Goal: Task Accomplishment & Management: Complete application form

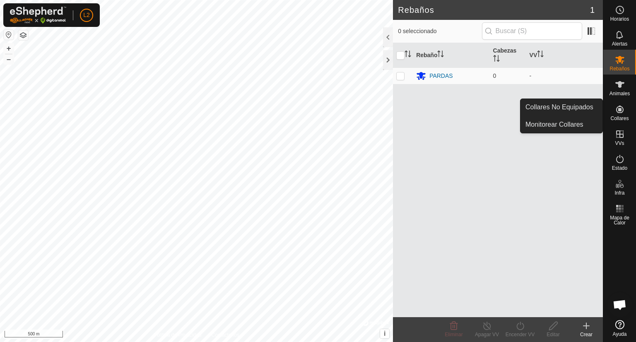
click at [616, 113] on icon at bounding box center [620, 109] width 10 height 10
click at [560, 122] on link "Monitorear Collares" at bounding box center [562, 124] width 82 height 17
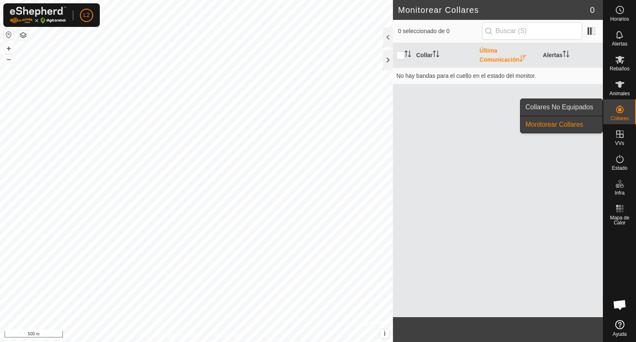
click at [583, 107] on link "Collares No Equipados" at bounding box center [562, 107] width 82 height 17
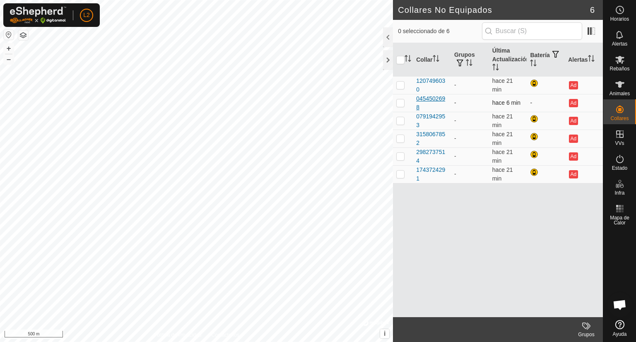
click at [431, 98] on div "0454502698" at bounding box center [431, 102] width 31 height 17
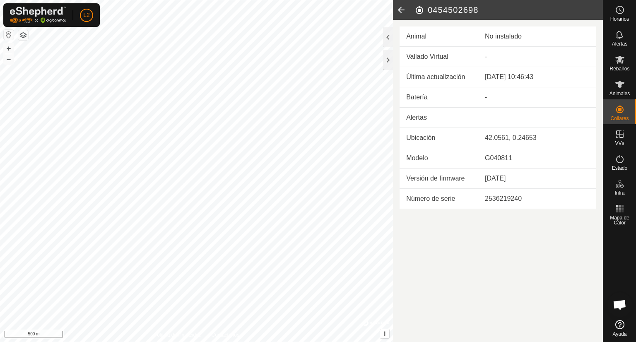
click at [401, 8] on icon at bounding box center [401, 10] width 17 height 20
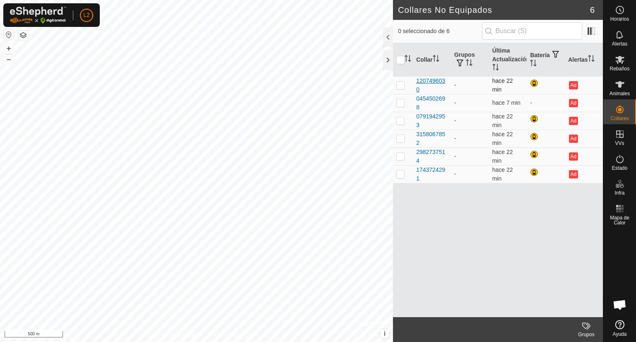
click at [421, 82] on div "1207496030" at bounding box center [431, 85] width 31 height 17
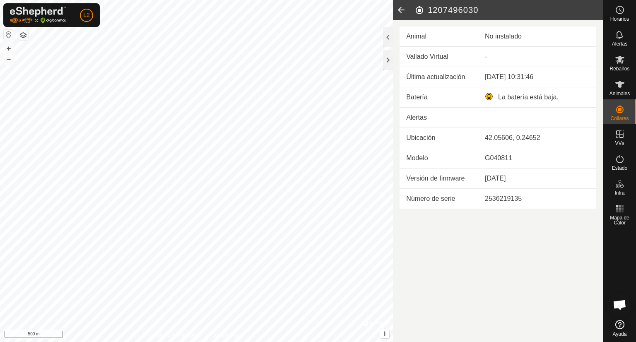
click at [399, 10] on icon at bounding box center [401, 10] width 17 height 20
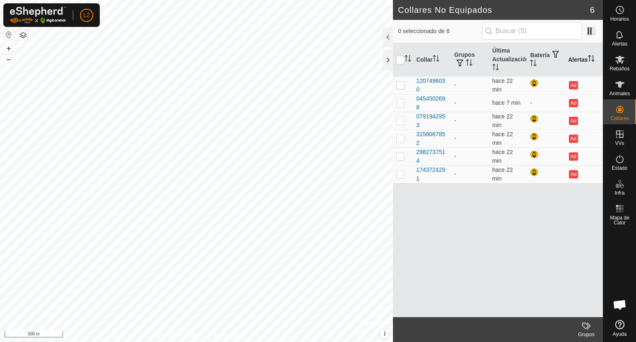
drag, startPoint x: 435, startPoint y: 135, endPoint x: 592, endPoint y: 60, distance: 174.2
click at [592, 60] on icon "Activar para ordenar" at bounding box center [591, 58] width 7 height 7
click at [595, 55] on icon "Activar para ordenar" at bounding box center [591, 58] width 7 height 7
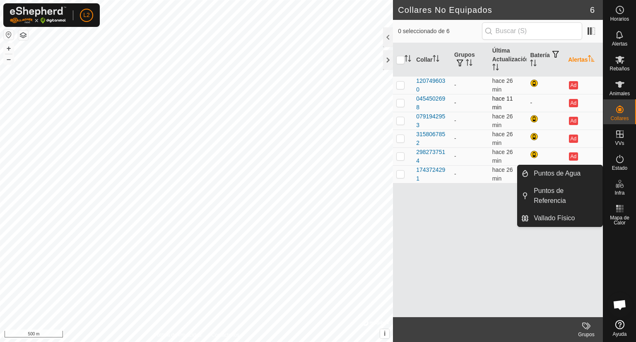
click at [400, 106] on td at bounding box center [403, 103] width 20 height 18
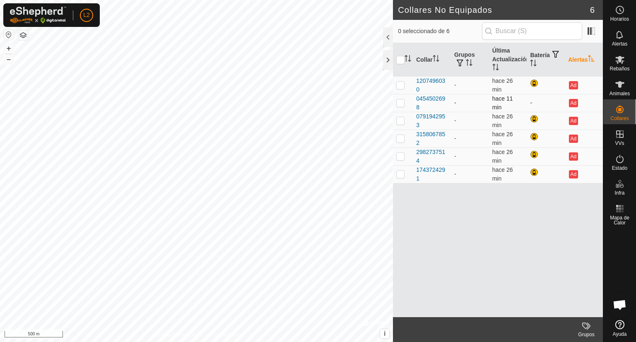
checkbox input "true"
click at [441, 107] on div "0454502698" at bounding box center [431, 102] width 31 height 17
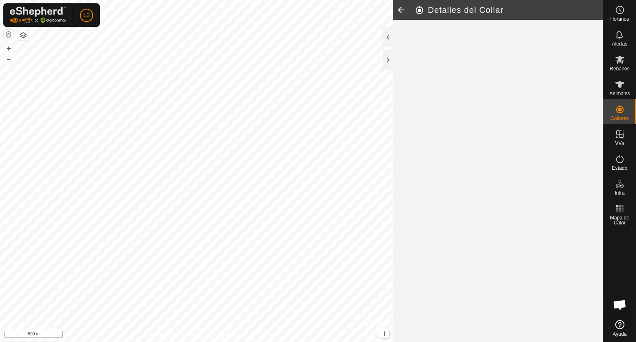
click at [441, 107] on article "Detalles del Collar" at bounding box center [498, 171] width 210 height 342
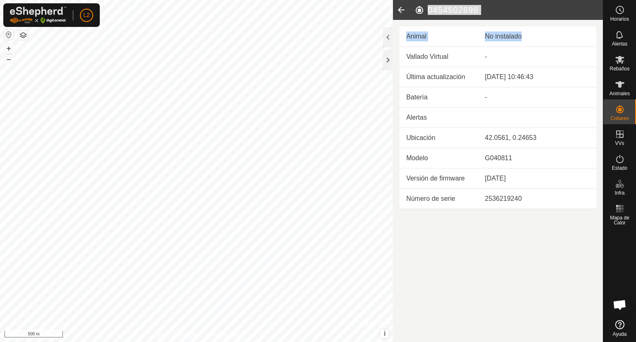
click at [423, 39] on td "Animal" at bounding box center [439, 37] width 79 height 20
click at [434, 10] on h2 "0454502698" at bounding box center [509, 10] width 189 height 10
click at [402, 12] on icon at bounding box center [401, 10] width 17 height 20
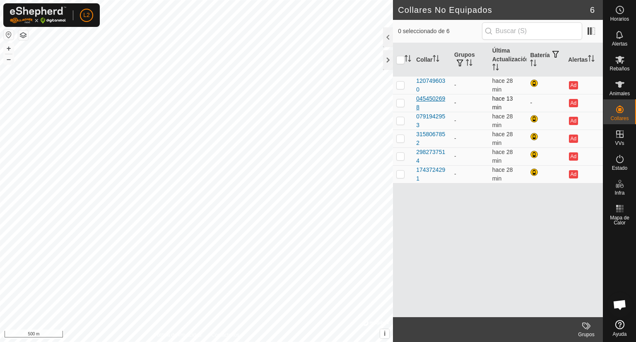
click at [434, 105] on div "0454502698" at bounding box center [431, 102] width 31 height 17
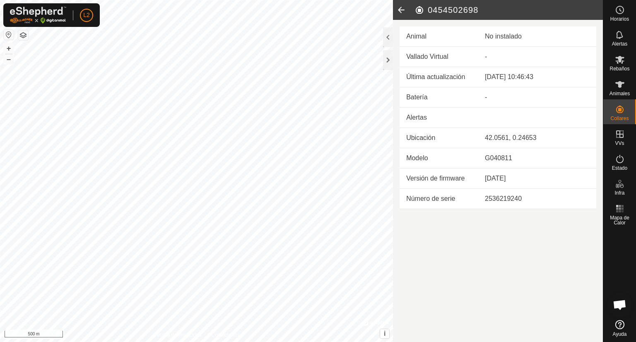
click at [396, 10] on icon at bounding box center [401, 10] width 17 height 20
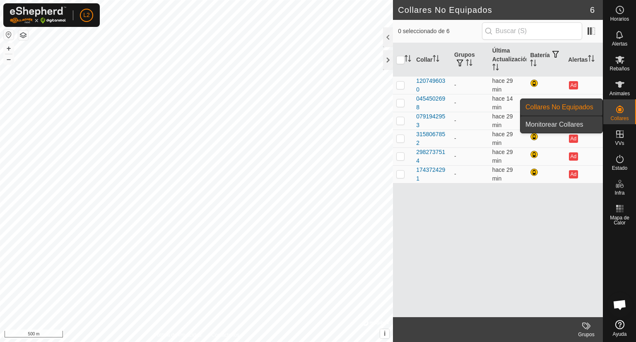
click at [584, 124] on link "Monitorear Collares" at bounding box center [562, 124] width 82 height 17
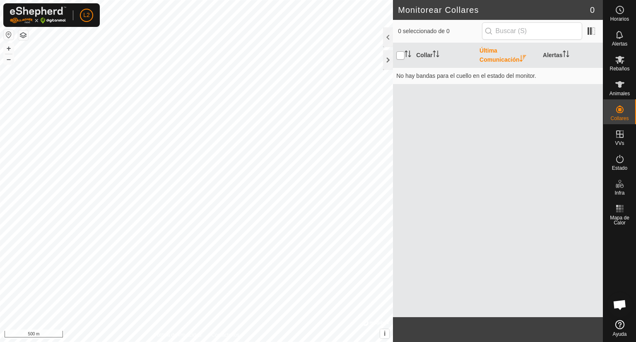
click at [403, 56] on input "checkbox" at bounding box center [400, 55] width 8 height 8
click at [402, 57] on input "checkbox" at bounding box center [400, 55] width 8 height 8
checkbox input "false"
click at [431, 56] on th "Collar" at bounding box center [444, 55] width 63 height 25
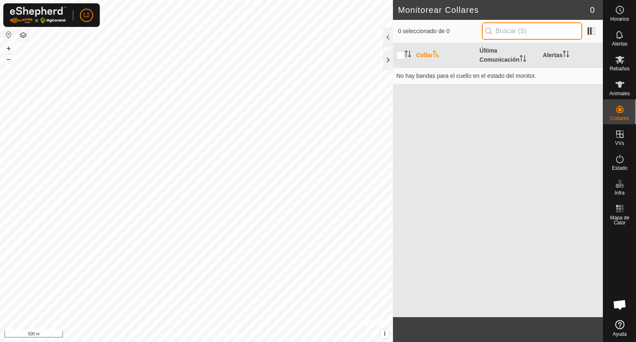
click at [503, 30] on input "text" at bounding box center [532, 30] width 100 height 17
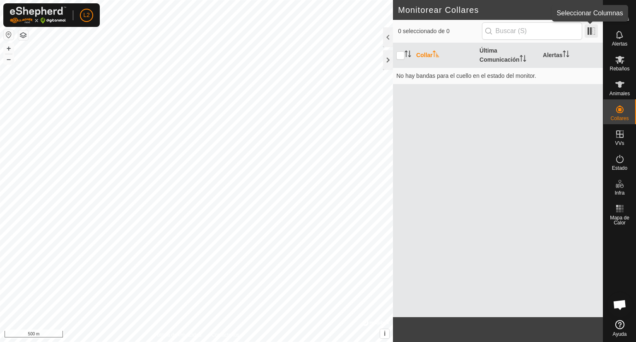
click at [592, 27] on span at bounding box center [591, 30] width 13 height 13
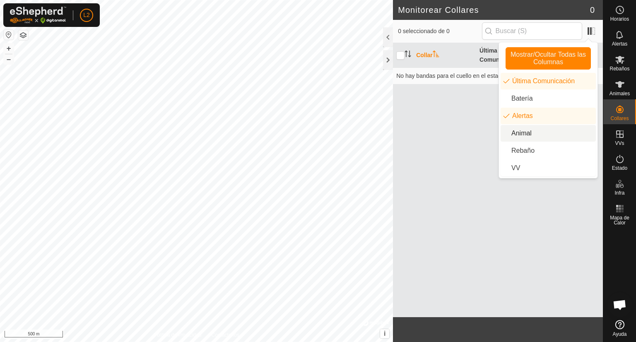
click at [564, 134] on li "Animal" at bounding box center [548, 133] width 95 height 17
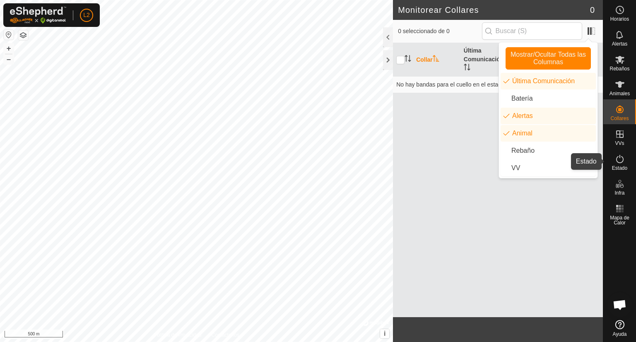
click at [619, 168] on span "Estado" at bounding box center [619, 168] width 15 height 5
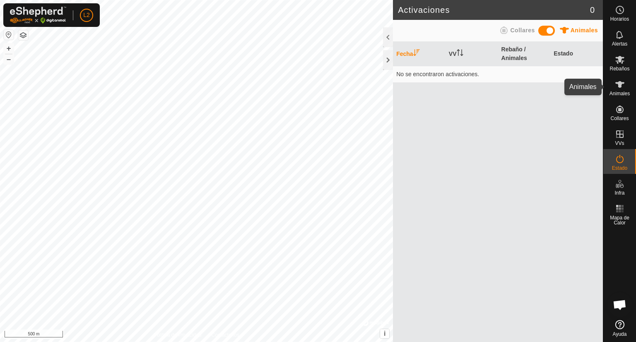
click at [626, 80] on es-animals-svg-icon at bounding box center [620, 84] width 15 height 13
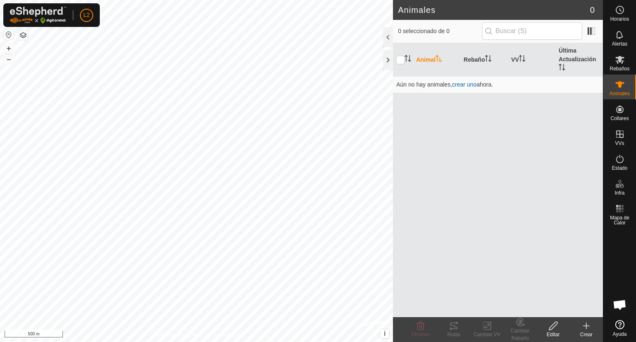
click at [586, 332] on div "Crear" at bounding box center [586, 334] width 33 height 7
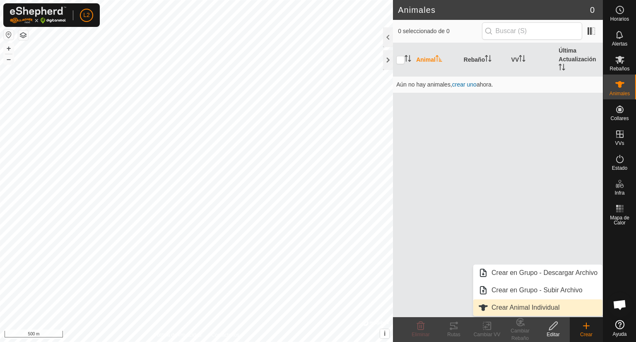
click at [578, 307] on link "Crear Animal Individual" at bounding box center [538, 308] width 129 height 17
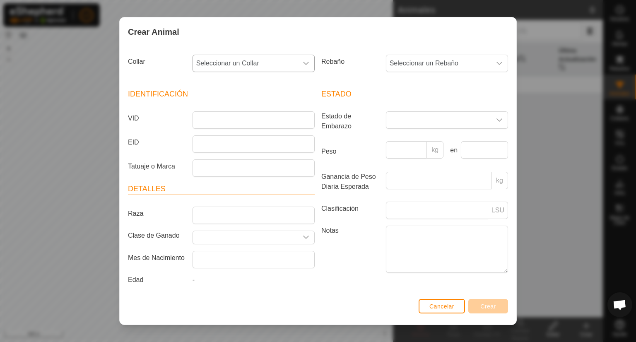
click at [273, 60] on span "Seleccionar un Collar" at bounding box center [245, 63] width 105 height 17
click at [262, 140] on li "0454502698" at bounding box center [252, 141] width 119 height 17
click at [444, 58] on span "Seleccionar un Rebaño" at bounding box center [439, 63] width 105 height 17
click at [410, 126] on span "PARDAS" at bounding box center [405, 123] width 27 height 10
click at [235, 112] on input "VID" at bounding box center [254, 119] width 122 height 17
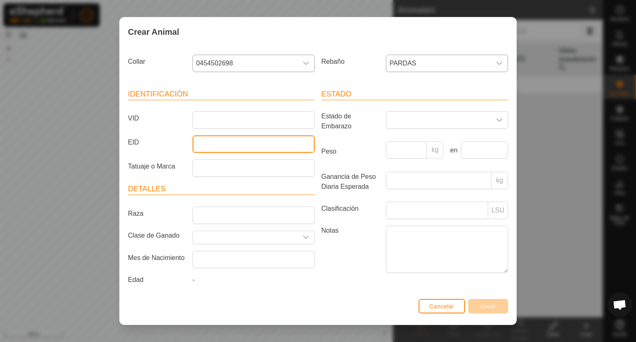
click at [225, 147] on input "EID" at bounding box center [254, 143] width 122 height 17
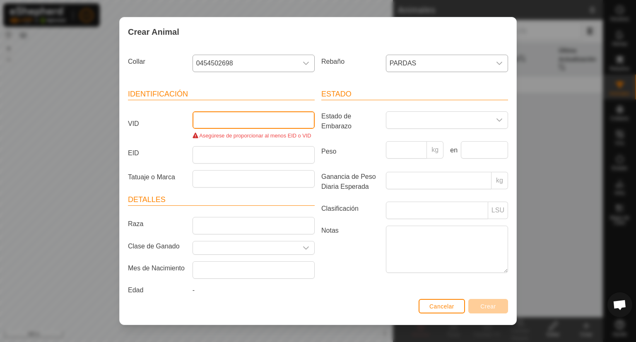
click at [224, 119] on input "VID" at bounding box center [254, 119] width 122 height 17
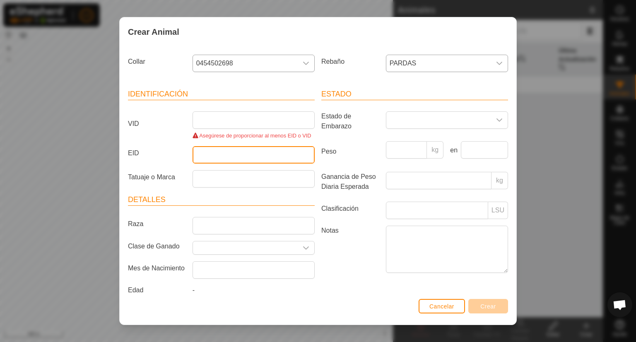
click at [252, 157] on input "EID" at bounding box center [254, 154] width 122 height 17
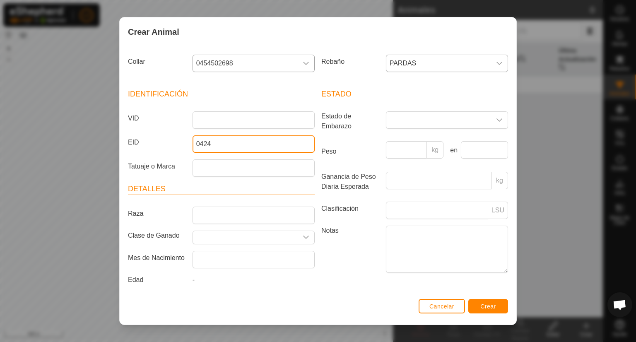
type input "0424"
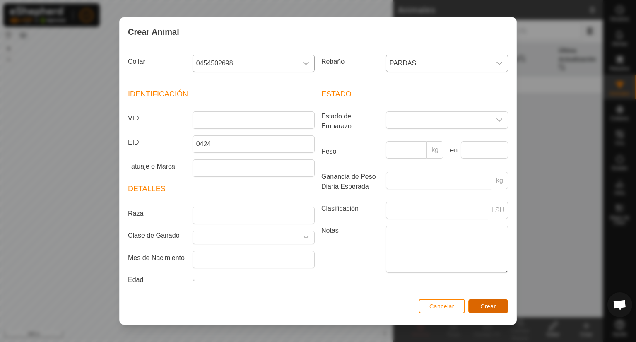
click at [483, 306] on span "Crear" at bounding box center [489, 306] width 16 height 7
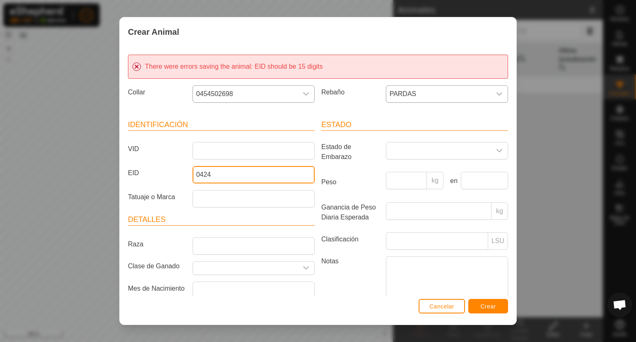
drag, startPoint x: 223, startPoint y: 171, endPoint x: 182, endPoint y: 172, distance: 40.6
click at [182, 172] on div "EID 0424" at bounding box center [221, 174] width 193 height 17
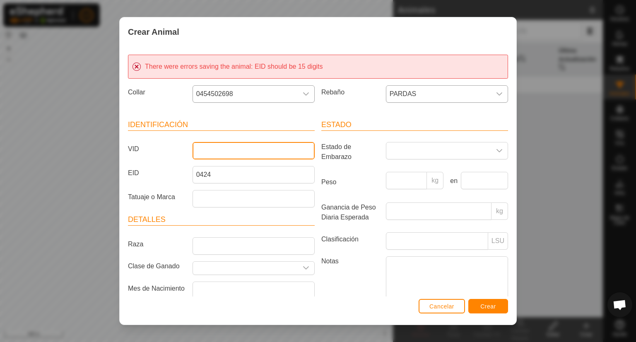
click at [208, 147] on input "VID" at bounding box center [254, 150] width 122 height 17
paste input "0424"
type input "0424"
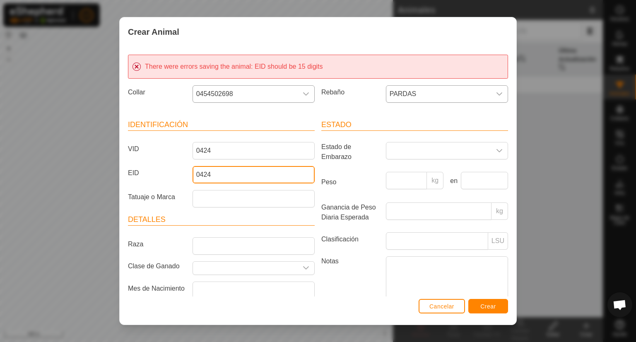
drag, startPoint x: 219, startPoint y: 178, endPoint x: 146, endPoint y: 186, distance: 73.3
click at [146, 186] on article "Identificación VID 0424 EID 0424 Tatuaje o Marca" at bounding box center [221, 163] width 187 height 88
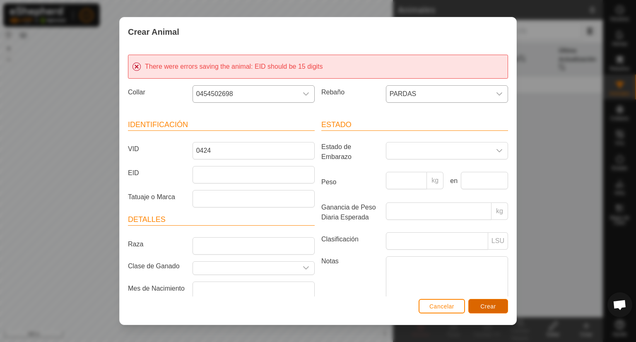
click at [485, 309] on span "Crear" at bounding box center [489, 306] width 16 height 7
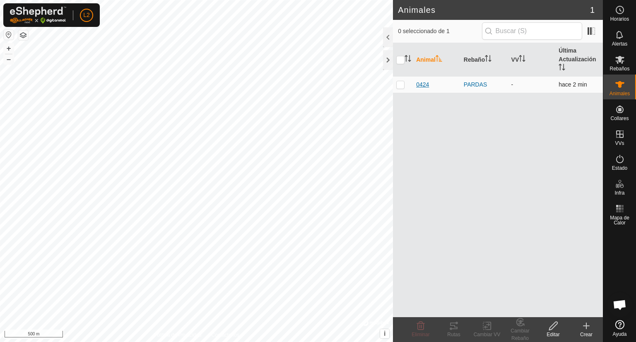
click at [423, 85] on span "0424" at bounding box center [422, 84] width 13 height 9
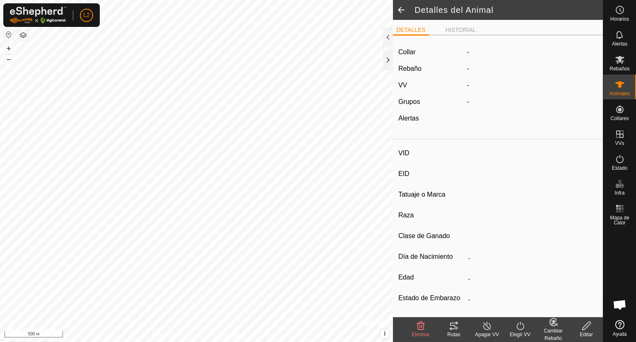
type input "0424"
type input "-"
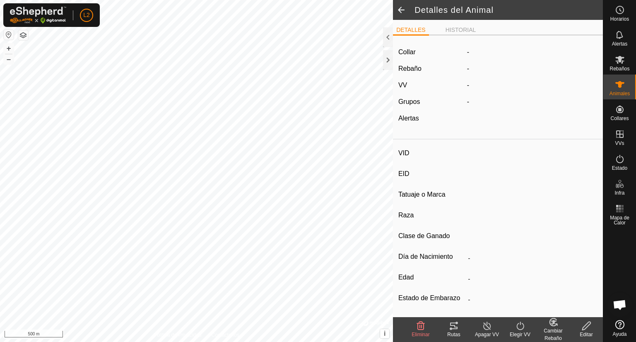
type input "0 kg"
type input "-"
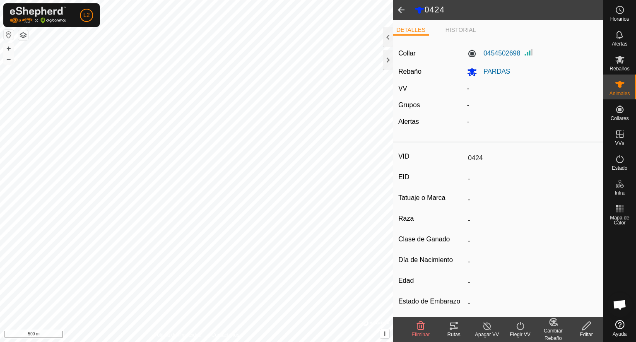
click at [518, 332] on div "Elegir VV" at bounding box center [520, 334] width 33 height 7
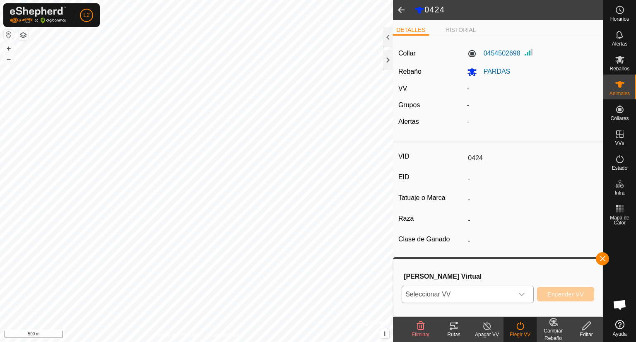
click at [523, 294] on icon "dropdown trigger" at bounding box center [522, 294] width 7 height 7
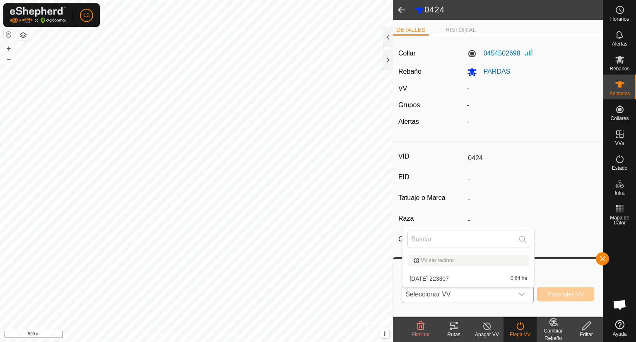
click at [476, 280] on li "[DATE] 223307 0.64 ha" at bounding box center [469, 279] width 132 height 17
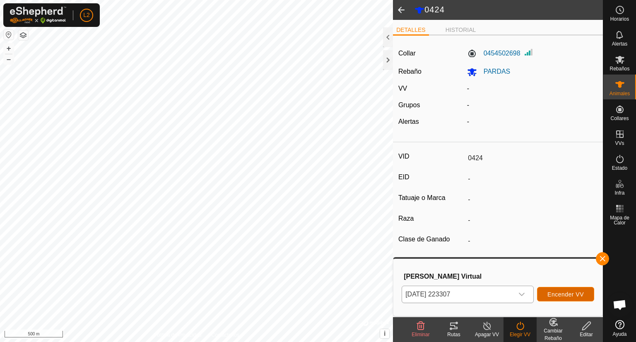
click at [551, 291] on span "Encender VV" at bounding box center [566, 294] width 36 height 7
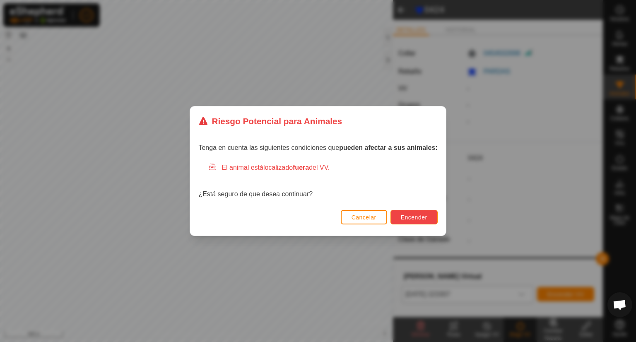
click at [418, 217] on span "Encender" at bounding box center [414, 217] width 27 height 7
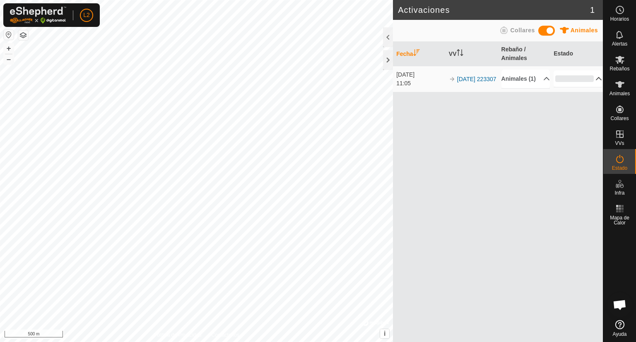
click at [581, 85] on p-accordion-header "0%" at bounding box center [578, 78] width 48 height 17
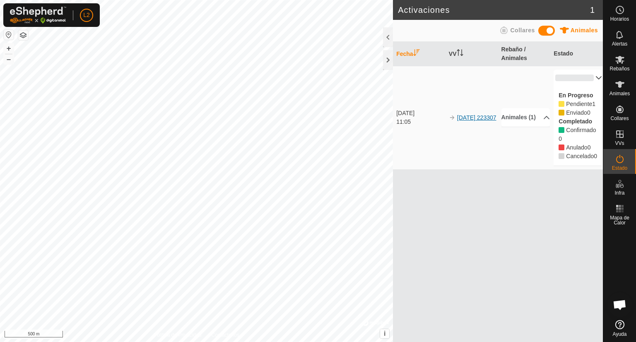
click at [469, 115] on link "[DATE] 223307" at bounding box center [476, 117] width 39 height 7
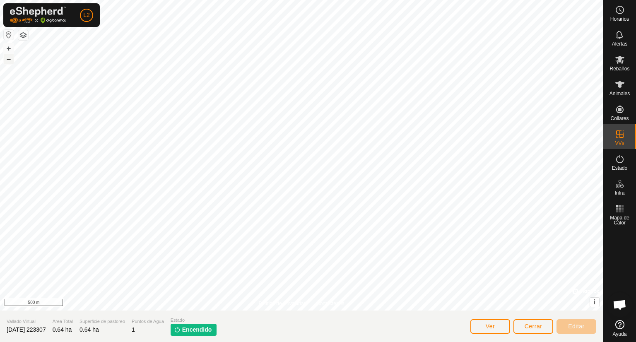
click at [7, 62] on button "–" at bounding box center [9, 59] width 10 height 10
click at [9, 48] on button "+" at bounding box center [9, 49] width 10 height 10
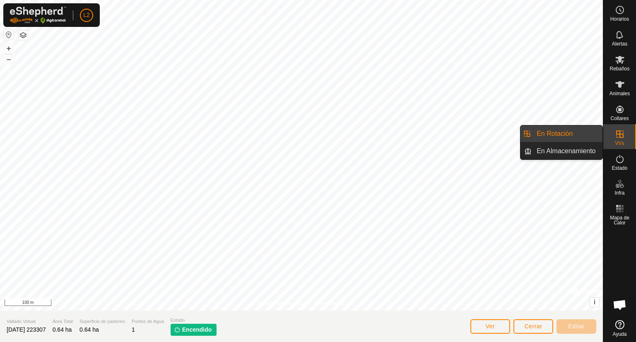
click at [621, 139] on es-virtualpaddocks-svg-icon at bounding box center [620, 134] width 15 height 13
click at [560, 136] on link "En Rotación" at bounding box center [567, 134] width 71 height 17
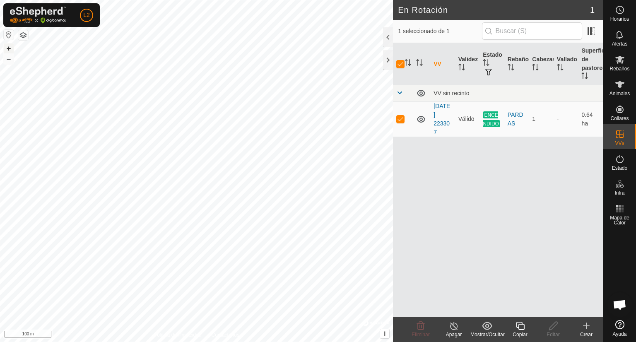
click at [8, 48] on button "+" at bounding box center [9, 49] width 10 height 10
click at [444, 335] on div "En Rotación 1 1 seleccionado de 1 VV Validez Estado Rebaño Cabezas Vallado Supe…" at bounding box center [301, 171] width 603 height 342
click at [8, 62] on button "–" at bounding box center [9, 59] width 10 height 10
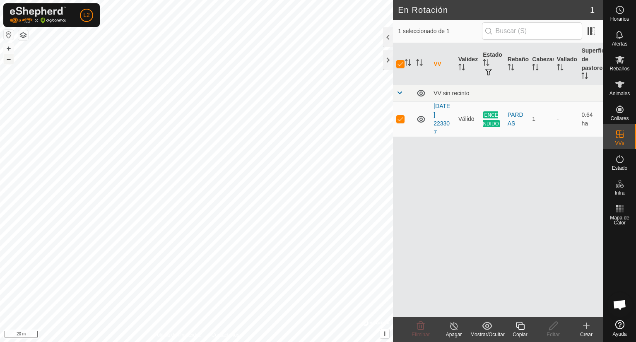
click at [8, 62] on button "–" at bounding box center [9, 59] width 10 height 10
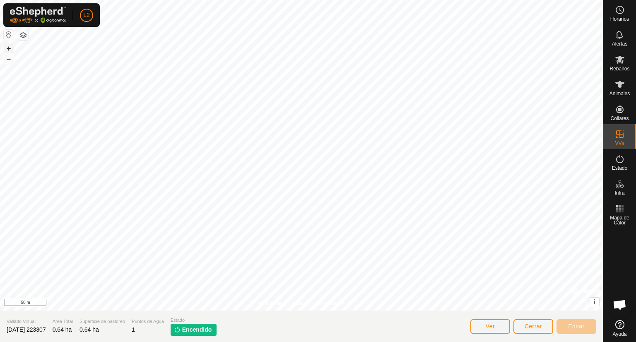
click at [5, 50] on button "+" at bounding box center [9, 49] width 10 height 10
click at [212, 330] on span "Encendido" at bounding box center [197, 330] width 30 height 9
click at [490, 325] on span "Ver" at bounding box center [491, 326] width 10 height 7
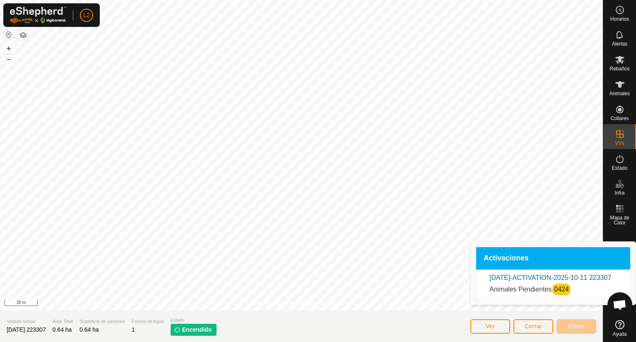
click at [193, 326] on span "Encendido" at bounding box center [197, 330] width 30 height 9
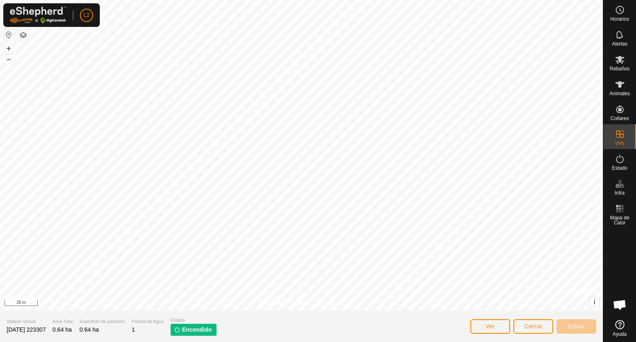
click at [204, 334] on p-tag "Encendido" at bounding box center [194, 330] width 46 height 12
click at [181, 330] on img at bounding box center [177, 329] width 7 height 7
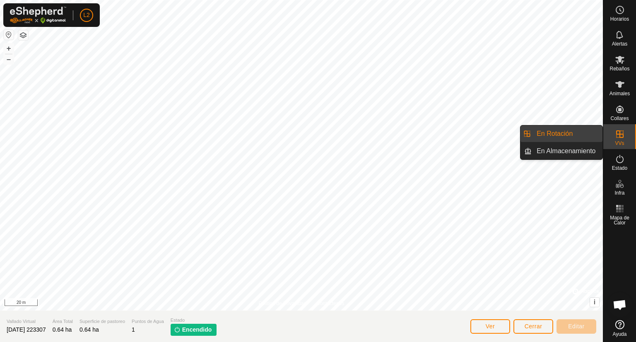
click at [621, 141] on span "VVs" at bounding box center [619, 143] width 9 height 5
click at [575, 133] on link "En Rotación" at bounding box center [567, 134] width 71 height 17
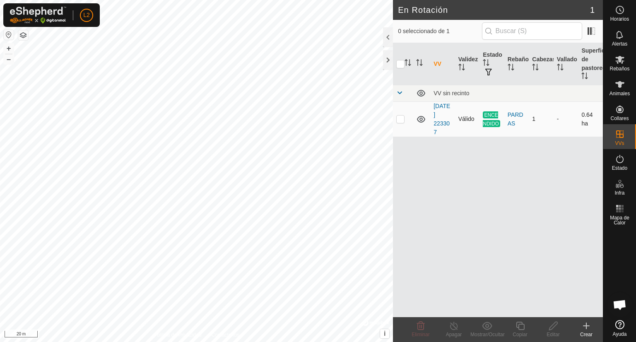
click at [421, 118] on icon at bounding box center [421, 119] width 10 height 10
click at [399, 117] on p-checkbox at bounding box center [400, 119] width 8 height 7
checkbox input "true"
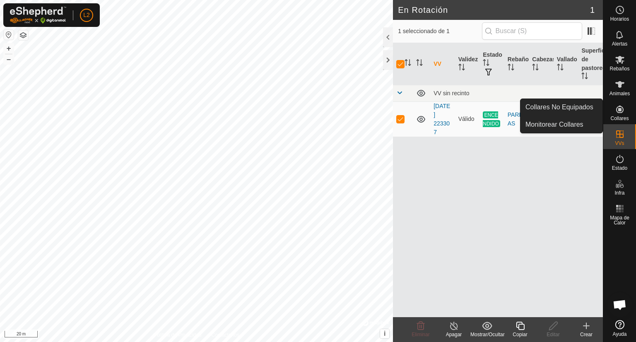
click at [621, 116] on span "Collares" at bounding box center [620, 118] width 18 height 5
click at [572, 108] on link "Collares No Equipados" at bounding box center [562, 107] width 82 height 17
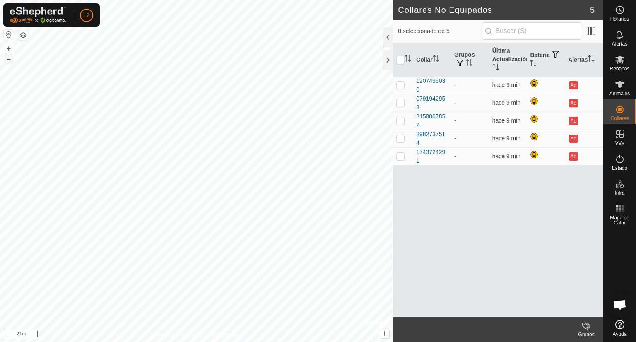
click at [6, 60] on button "–" at bounding box center [9, 59] width 10 height 10
click at [374, 0] on html "L2 Horarios Alertas Rebaños Animales Collares VVs Estado Infra Mapa de Calor Ay…" at bounding box center [318, 171] width 636 height 342
